Goal: Task Accomplishment & Management: Manage account settings

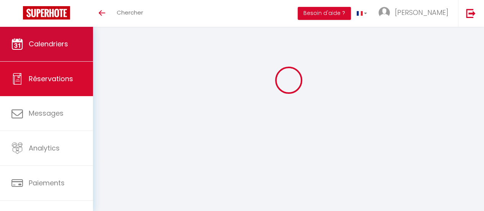
click at [63, 38] on link "Calendriers" at bounding box center [46, 44] width 93 height 34
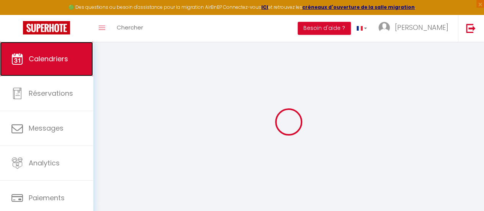
click at [59, 44] on link "Calendriers" at bounding box center [46, 59] width 93 height 34
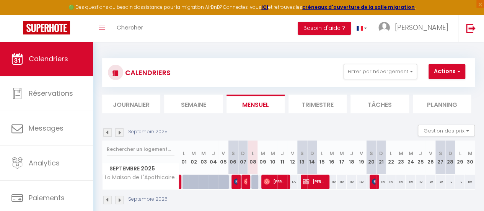
click at [327, 156] on th "M 16" at bounding box center [332, 157] width 10 height 34
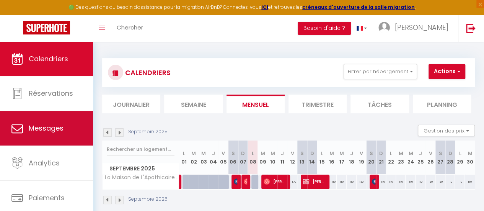
scroll to position [57, 0]
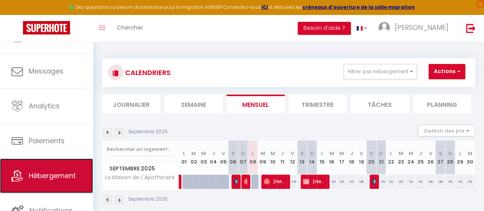
click at [41, 176] on span "Hébergement" at bounding box center [52, 176] width 47 height 10
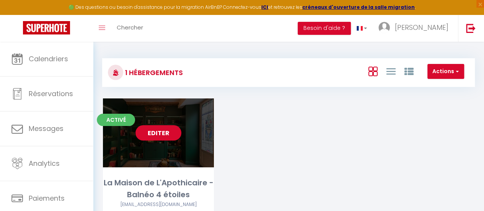
click at [157, 125] on link "Editer" at bounding box center [158, 132] width 46 height 15
select select "3"
select select "2"
select select "1"
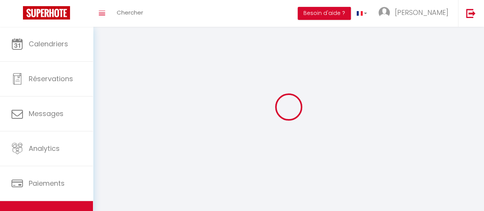
select select
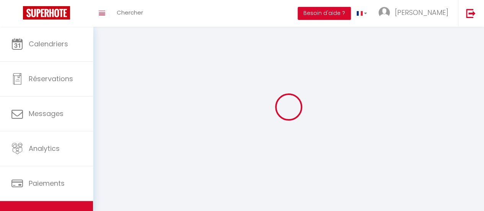
checkbox input "false"
select select
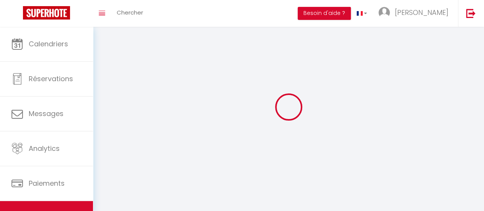
select select
select select "1"
select select
select select "28"
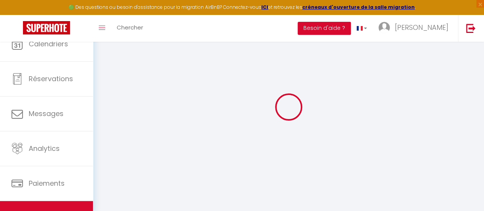
select select
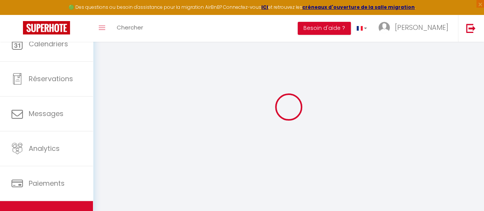
select select
checkbox input "false"
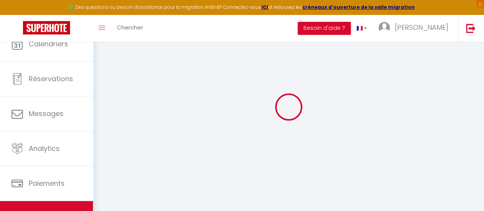
select select
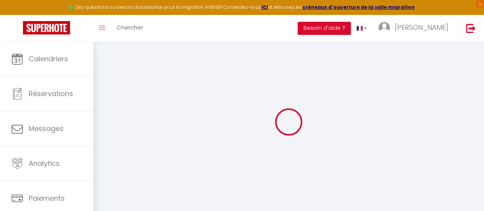
select select
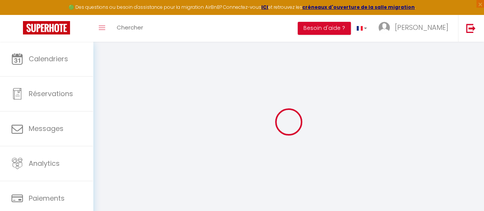
select select
checkbox input "false"
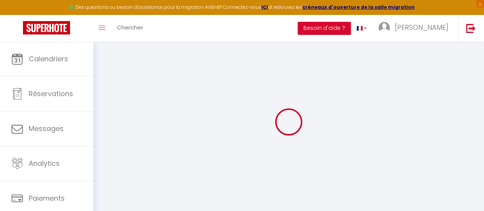
select select
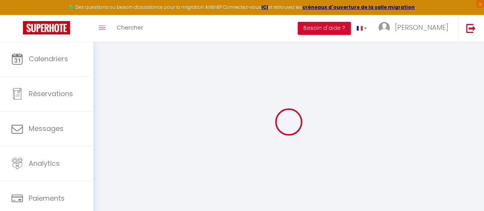
select select
checkbox input "false"
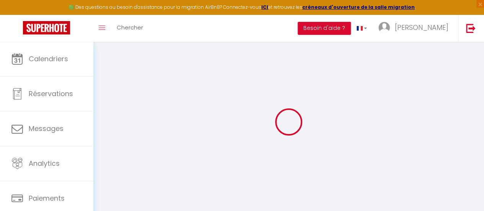
checkbox input "false"
select select
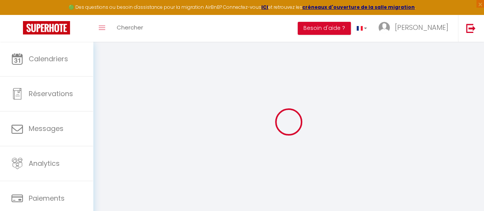
select select
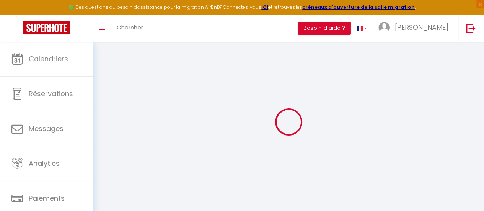
checkbox input "false"
select select
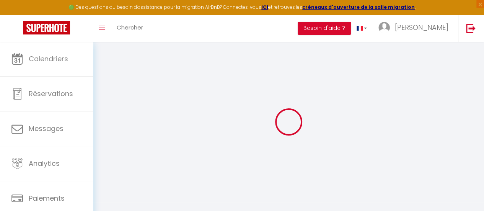
select select
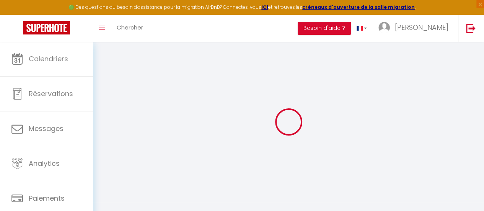
select select
checkbox input "false"
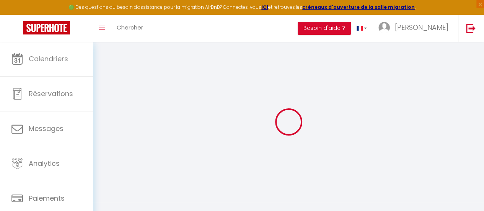
checkbox input "false"
select select
type input "La Maison de L'Apothicaire - Balnéo 4 étoiles"
type input "Marie & Julien"
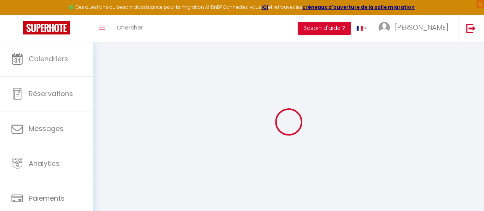
type input "[STREET_ADDRESS]"
type input "38460"
type input "Crémieu"
select select "2"
type input "100"
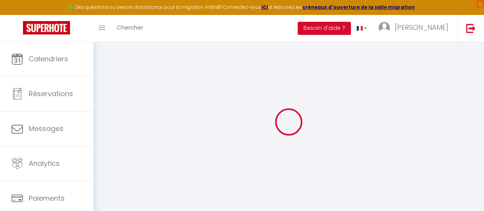
type input "70"
type input "2.86"
type input "500"
select select
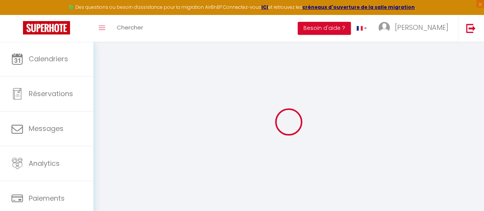
select select
type input "[STREET_ADDRESS]"
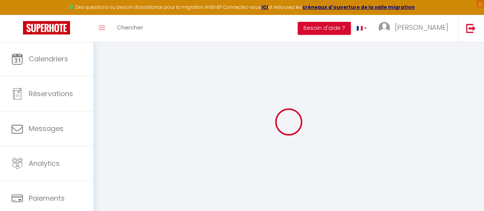
type input "38460"
type input "Crémieu"
type input "[EMAIL_ADDRESS][DOMAIN_NAME]"
select select "15780"
checkbox input "false"
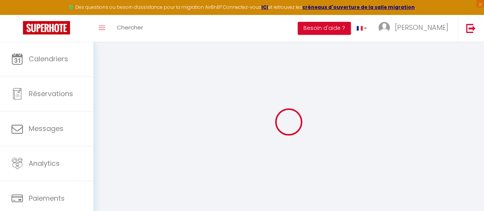
checkbox input "false"
type input "0"
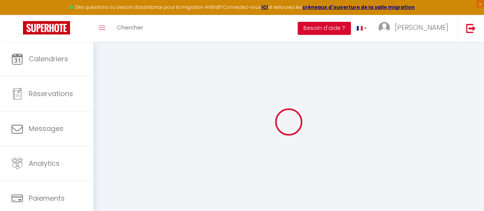
type input "0"
select select
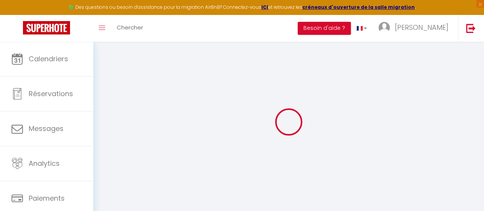
select select
checkbox input "false"
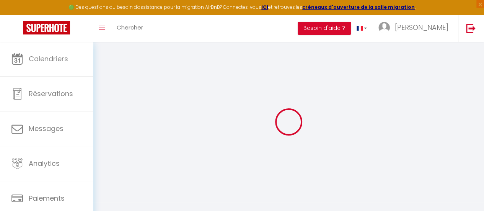
checkbox input "false"
select select
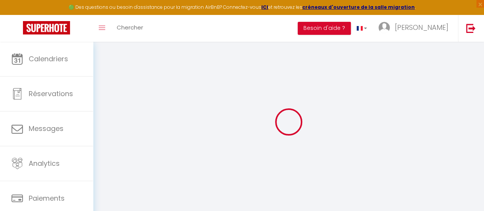
select select
checkbox input "false"
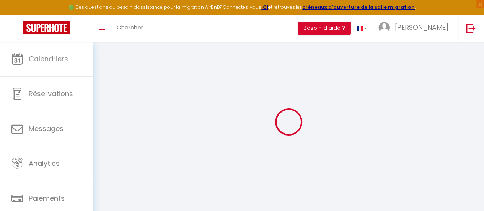
checkbox input "false"
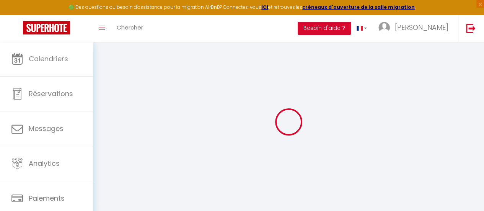
checkbox input "false"
select select "16:00"
select select "23:45"
select select "10:00"
select select "15"
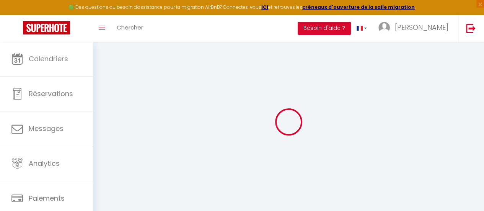
select select "15"
select select "22:00"
checkbox input "false"
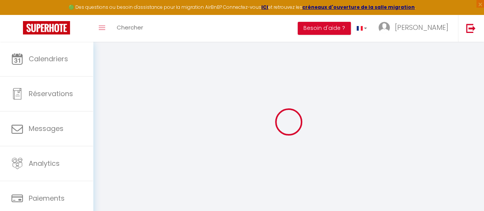
checkbox input "false"
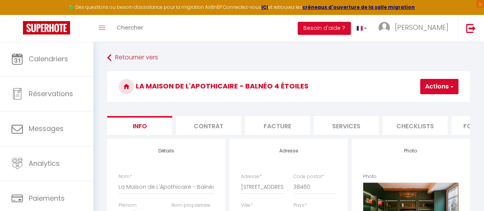
click at [348, 122] on li "Services" at bounding box center [346, 125] width 65 height 19
checkbox input "true"
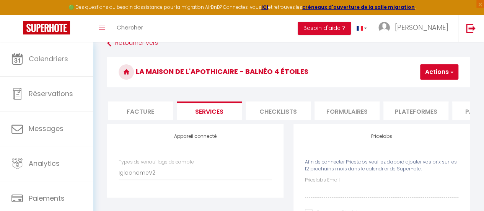
scroll to position [0, 144]
click at [419, 111] on li "Plateformes" at bounding box center [408, 110] width 65 height 19
select select
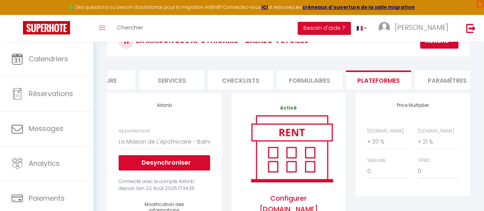
scroll to position [0, 175]
click at [443, 79] on li "Paramètres" at bounding box center [446, 79] width 65 height 19
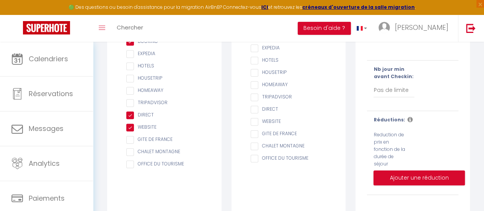
scroll to position [169, 0]
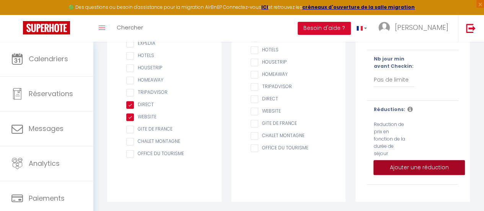
click at [407, 171] on button "Ajouter une réduction" at bounding box center [418, 167] width 91 height 15
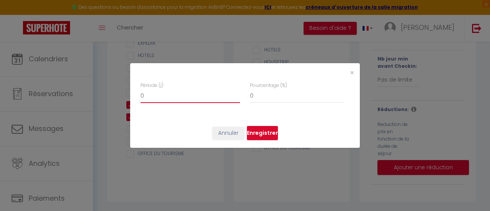
click at [182, 100] on input "0" at bounding box center [189, 96] width 99 height 14
click at [226, 130] on button "Annuler" at bounding box center [228, 133] width 32 height 13
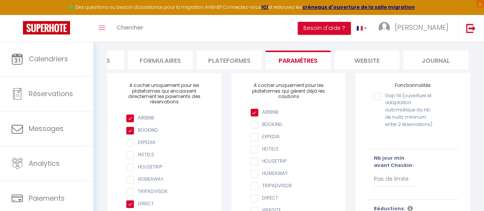
scroll to position [0, 326]
click at [380, 58] on li "website" at bounding box center [364, 59] width 65 height 19
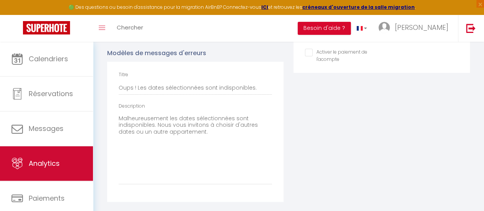
scroll to position [57, 0]
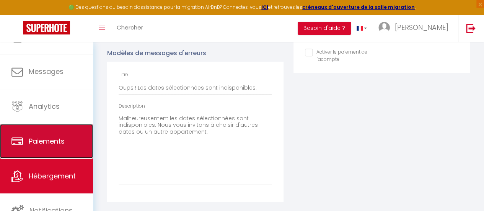
click at [46, 142] on span "Paiements" at bounding box center [47, 141] width 36 height 10
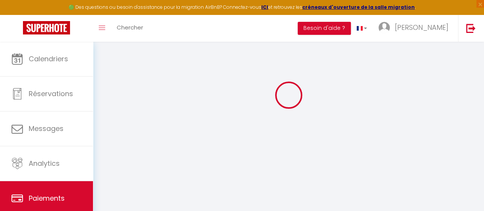
scroll to position [172, 0]
select select "2"
select select "0"
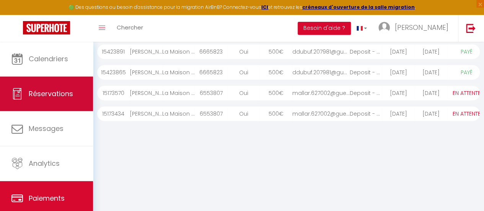
scroll to position [103, 0]
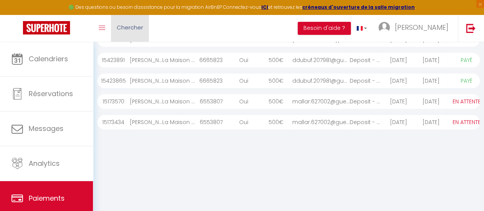
click at [123, 30] on span "Chercher" at bounding box center [130, 27] width 26 height 8
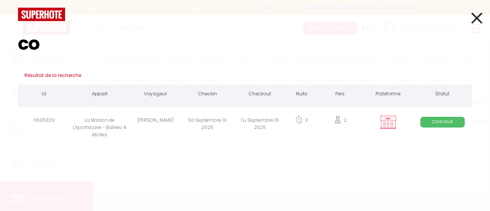
type input "c"
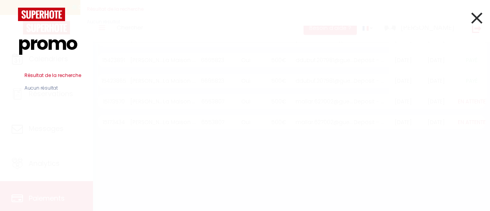
type input "promo"
click at [471, 21] on icon at bounding box center [476, 17] width 11 height 19
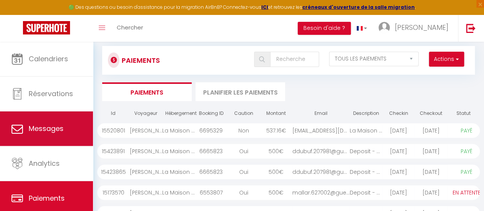
scroll to position [0, 0]
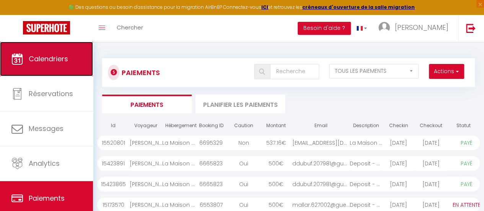
click at [56, 59] on span "Calendriers" at bounding box center [48, 59] width 39 height 10
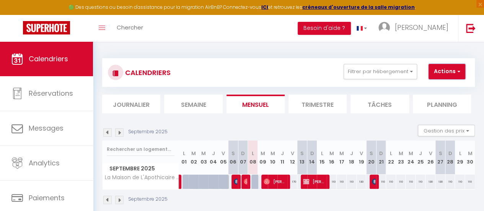
click at [463, 69] on button "Actions" at bounding box center [446, 71] width 37 height 15
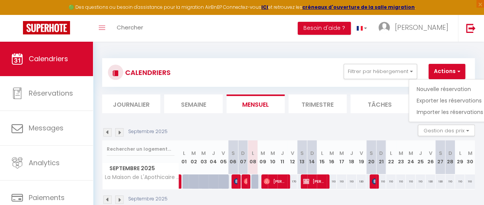
click at [313, 63] on div "CALENDRIERS Filtrer par hébergement Tous La Maison de L'Apothicaire - Balnéo 4 …" at bounding box center [288, 72] width 373 height 29
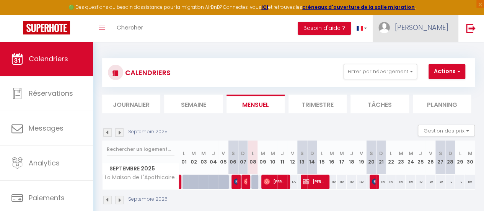
click at [444, 29] on span "[PERSON_NAME]" at bounding box center [422, 28] width 54 height 10
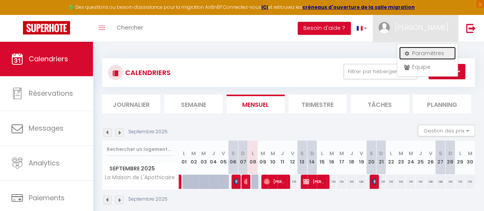
click at [425, 50] on link "Paramètres" at bounding box center [427, 53] width 57 height 13
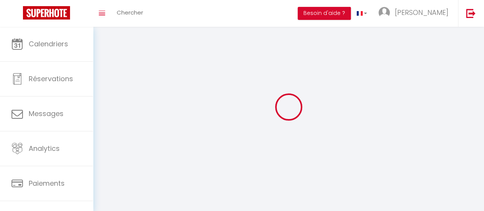
type input "[PERSON_NAME]"
type input "COUZIN"
type input "[PHONE_NUMBER]"
type input "[STREET_ADDRESS]"
type input "38460"
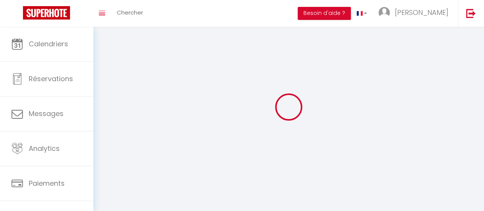
type input "cremieu"
type input "yBwB2JaH8MQ57dTCPqTZyK2Tw"
type input "5UQp8m3iZR1yNxwUdDR7g0yW1"
type input "[URL][DOMAIN_NAME]"
select select "28"
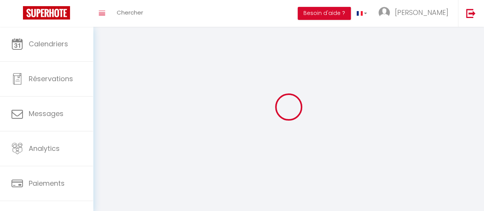
select select "fr"
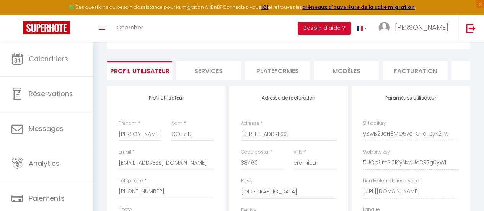
scroll to position [37, 0]
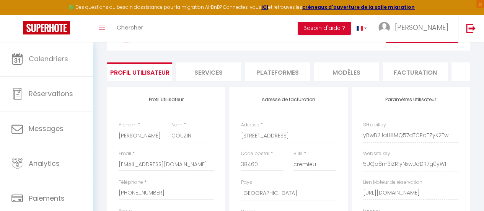
click at [405, 74] on li "Facturation" at bounding box center [414, 71] width 65 height 19
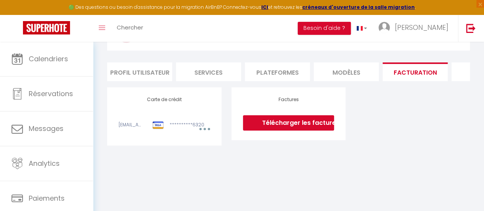
click at [266, 70] on li "Plateformes" at bounding box center [277, 71] width 65 height 19
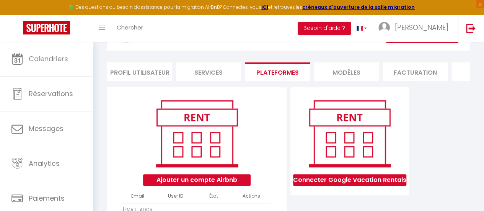
click at [196, 71] on li "Services" at bounding box center [208, 71] width 65 height 19
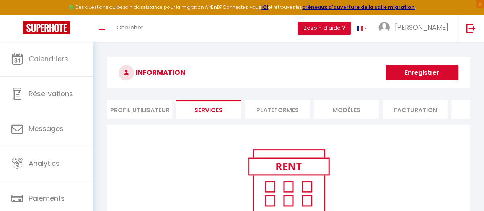
scroll to position [0, 15]
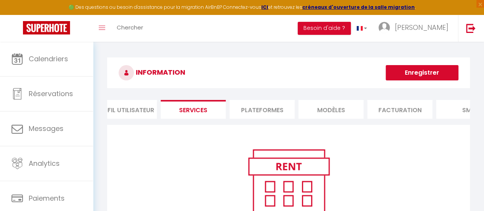
click at [403, 116] on li "Facturation" at bounding box center [399, 109] width 65 height 19
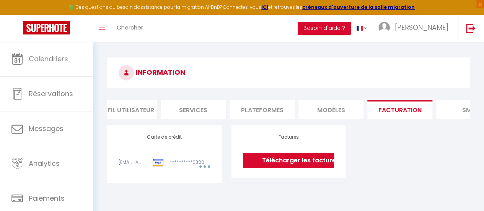
scroll to position [0, 49]
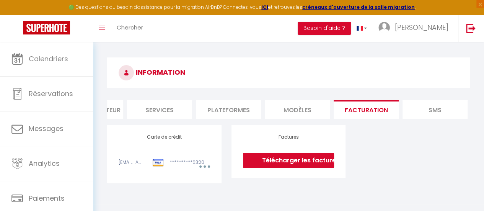
click at [234, 107] on li "Plateformes" at bounding box center [228, 109] width 65 height 19
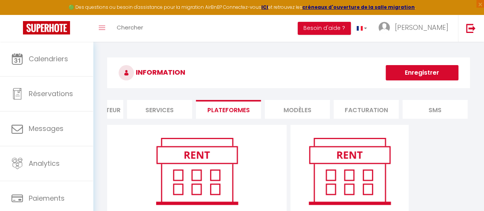
click at [294, 107] on li "MODÈLES" at bounding box center [297, 109] width 65 height 19
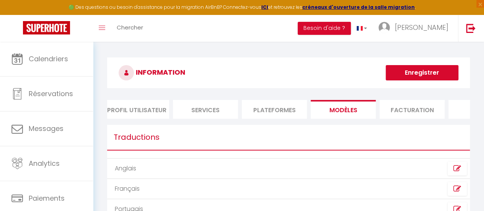
scroll to position [0, 2]
click at [219, 108] on li "Services" at bounding box center [206, 109] width 65 height 19
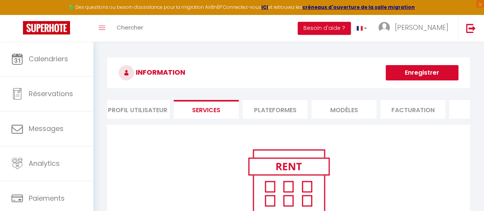
click at [150, 110] on li "Profil Utilisateur" at bounding box center [137, 109] width 65 height 19
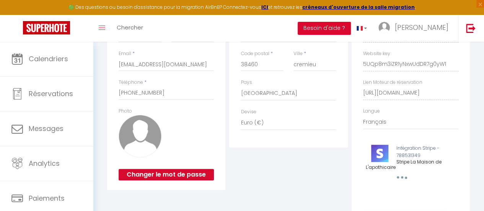
scroll to position [187, 0]
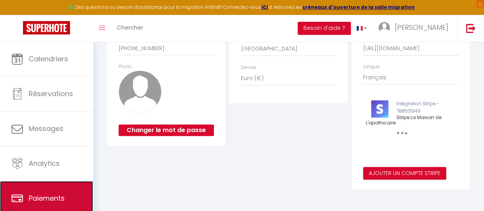
click at [37, 187] on link "Paiements" at bounding box center [46, 198] width 93 height 34
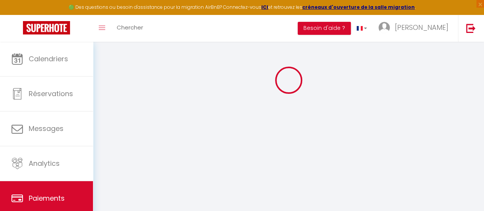
scroll to position [172, 0]
select select "2"
select select "0"
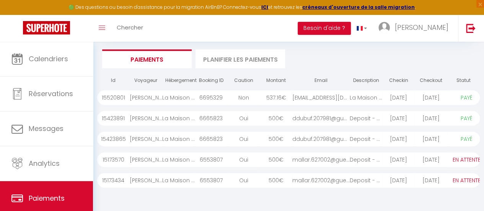
scroll to position [0, 0]
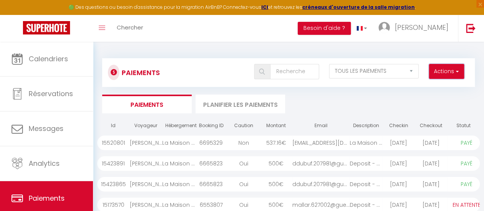
click at [452, 69] on button "Actions" at bounding box center [446, 71] width 35 height 15
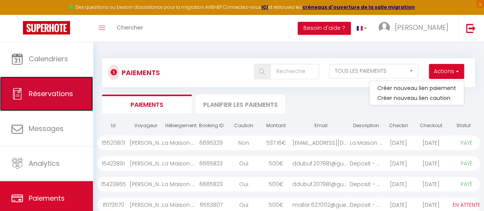
click at [52, 88] on link "Réservations" at bounding box center [46, 93] width 93 height 34
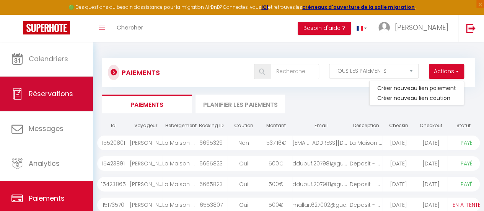
select select "not_cancelled"
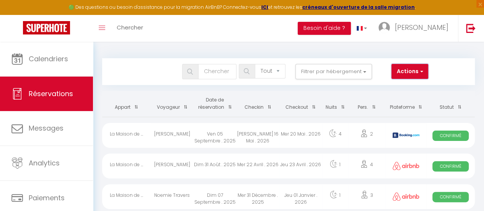
click at [405, 75] on button "Actions" at bounding box center [409, 71] width 37 height 15
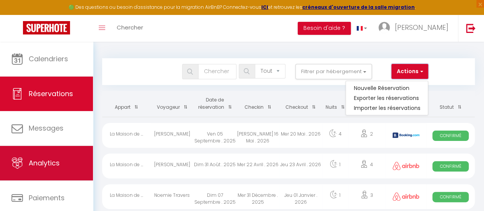
scroll to position [57, 0]
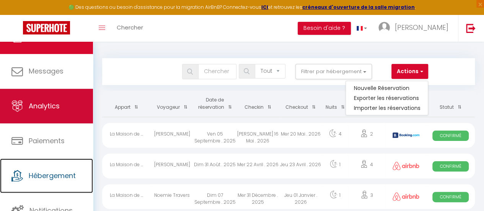
click at [44, 165] on link "Hébergement" at bounding box center [46, 175] width 93 height 34
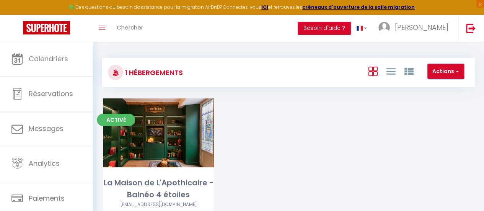
click at [447, 73] on button "Actions" at bounding box center [445, 71] width 37 height 15
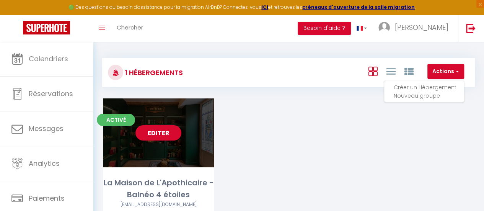
click at [172, 130] on link "Editer" at bounding box center [158, 132] width 46 height 15
select select "3"
select select "2"
select select "1"
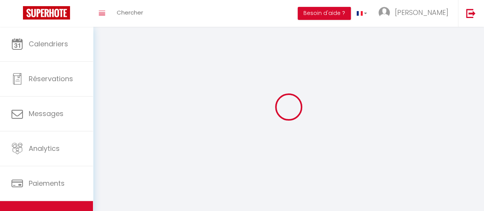
select select
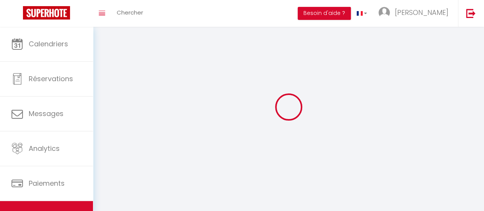
select select "1"
select select
checkbox input "false"
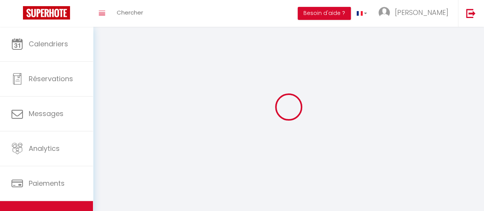
checkbox input "false"
select select "28"
select select
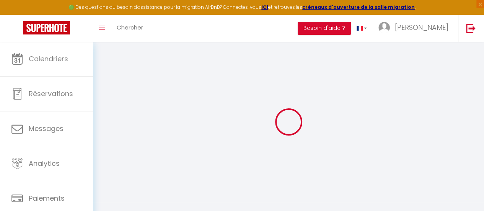
select select
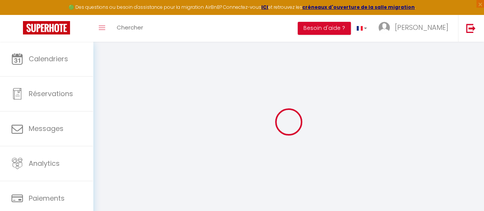
select select
checkbox input "false"
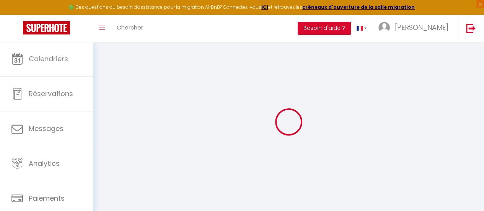
select select
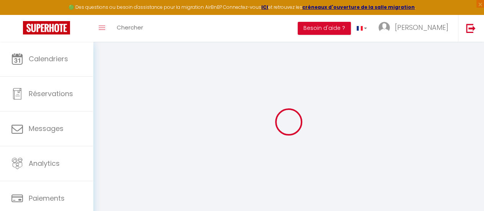
select select
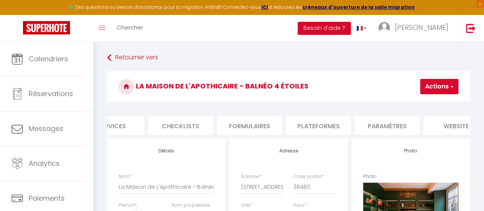
scroll to position [0, 326]
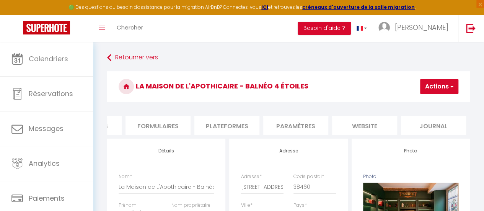
click at [374, 124] on li "website" at bounding box center [364, 125] width 65 height 19
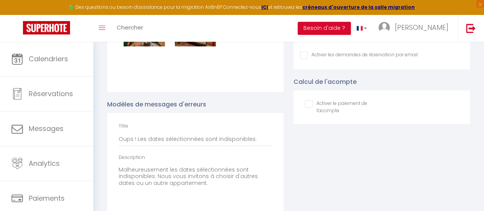
scroll to position [1725, 0]
